Goal: Information Seeking & Learning: Find specific fact

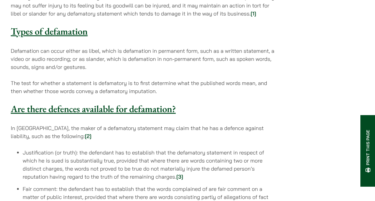
scroll to position [342, 0]
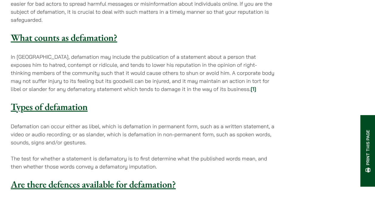
click at [250, 86] on link "[1]" at bounding box center [253, 89] width 6 height 7
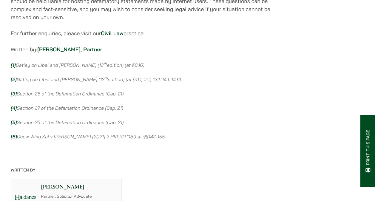
scroll to position [1060, 0]
click at [14, 63] on em "[1]" at bounding box center [13, 66] width 5 height 6
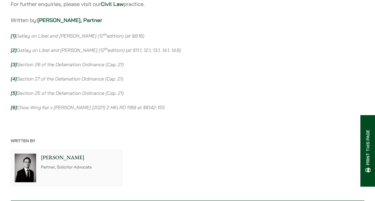
scroll to position [1060, 0]
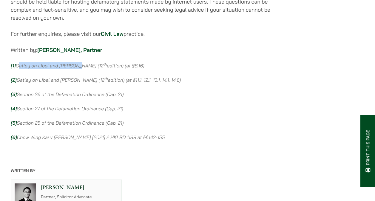
drag, startPoint x: 18, startPoint y: 49, endPoint x: 78, endPoint y: 50, distance: 59.9
click at [78, 63] on em "Gatley on Libel and Slander (12 th edition) (at §8.16)" at bounding box center [80, 66] width 128 height 6
copy em "Gatley on Libel and [PERSON_NAME]"
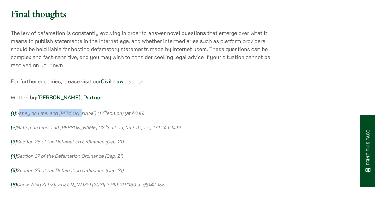
scroll to position [1013, 0]
copy em "Gatley on Libel and [PERSON_NAME]"
click at [137, 125] on em "Gatley on [PERSON_NAME] and Slander (12 th edition) (at §11.1, 12.1, 13.1, 14.1…" at bounding box center [99, 128] width 164 height 6
drag, startPoint x: 105, startPoint y: 94, endPoint x: 17, endPoint y: 88, distance: 88.4
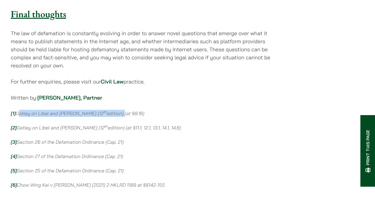
copy em "Gatley on Libel and [PERSON_NAME] (12 th edition)"
